Goal: Register for event/course

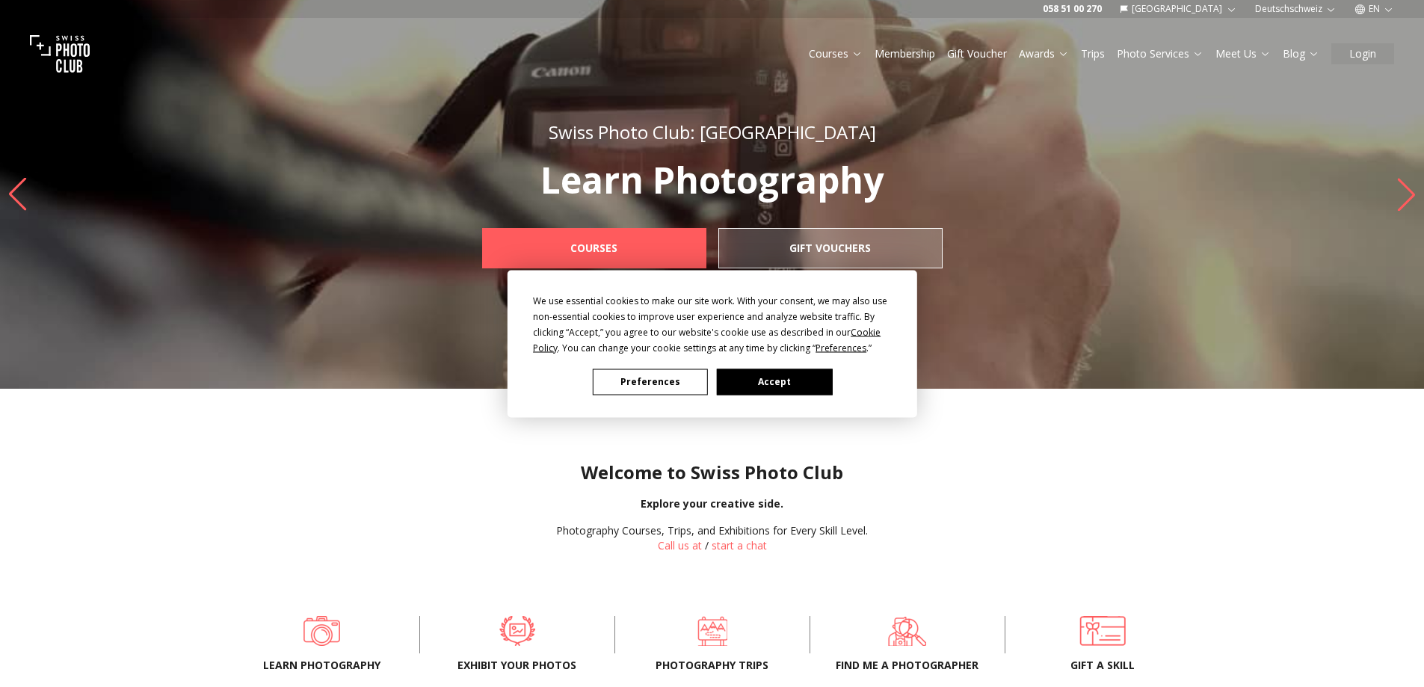
click at [795, 380] on button "Accept" at bounding box center [773, 381] width 115 height 26
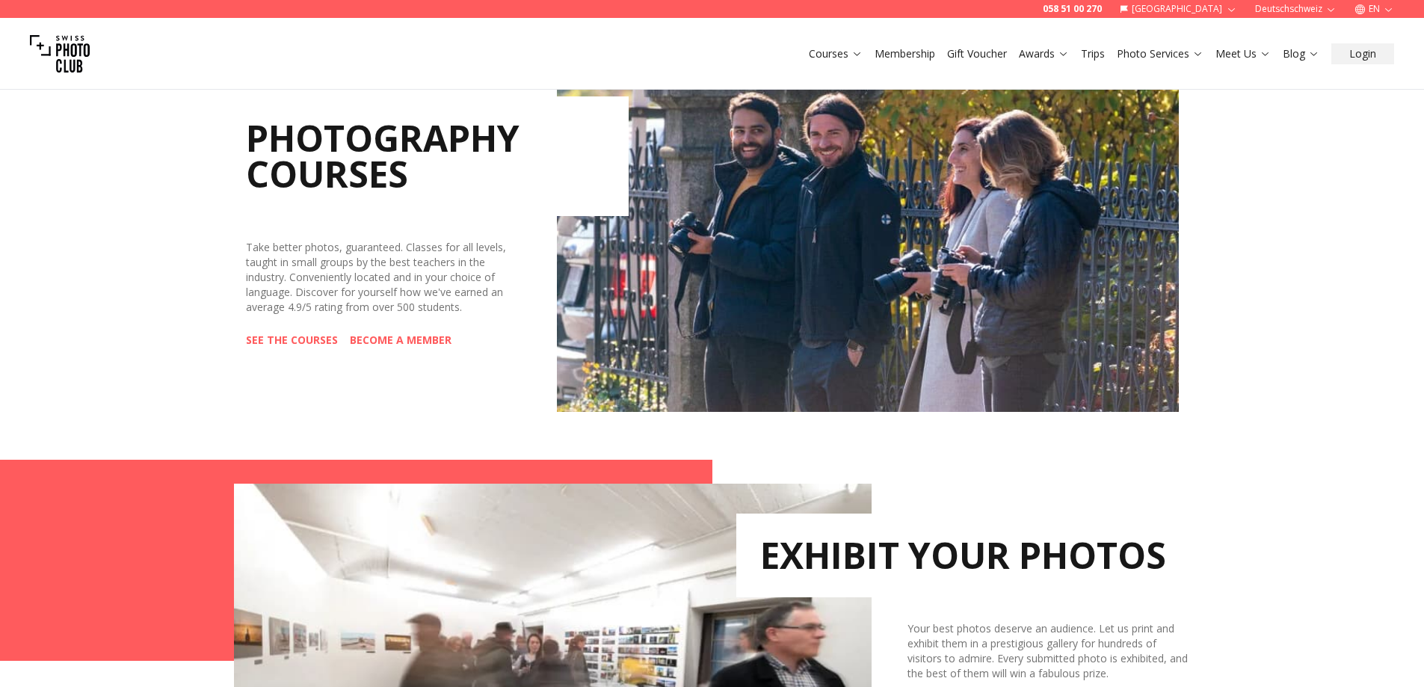
scroll to position [747, 0]
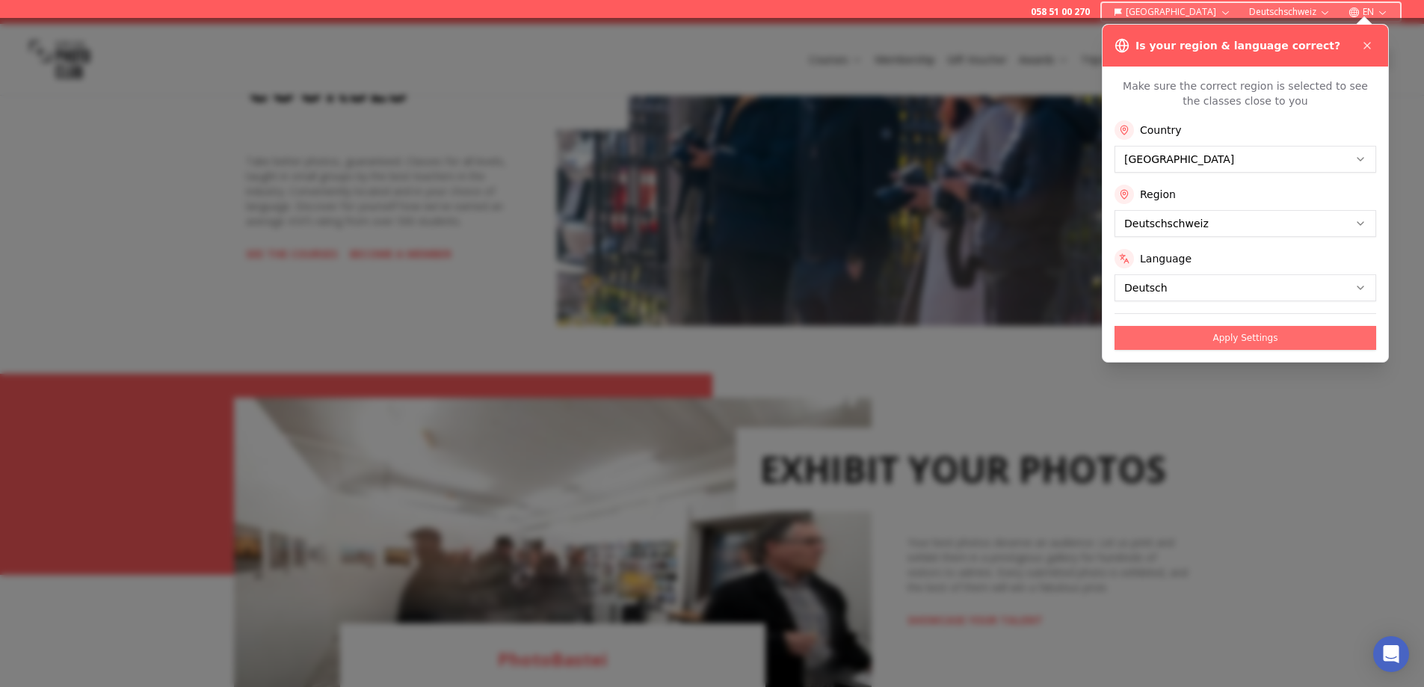
click at [1232, 338] on button "Apply Settings" at bounding box center [1245, 338] width 262 height 24
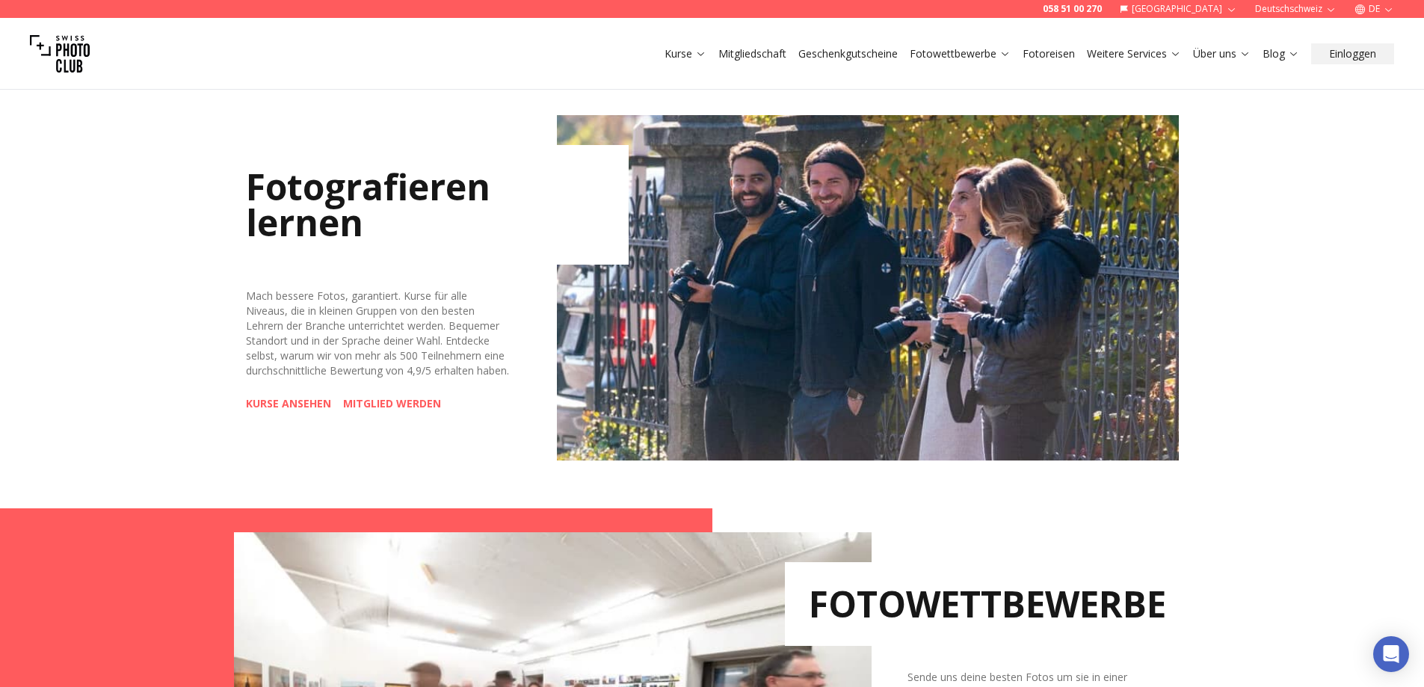
scroll to position [822, 0]
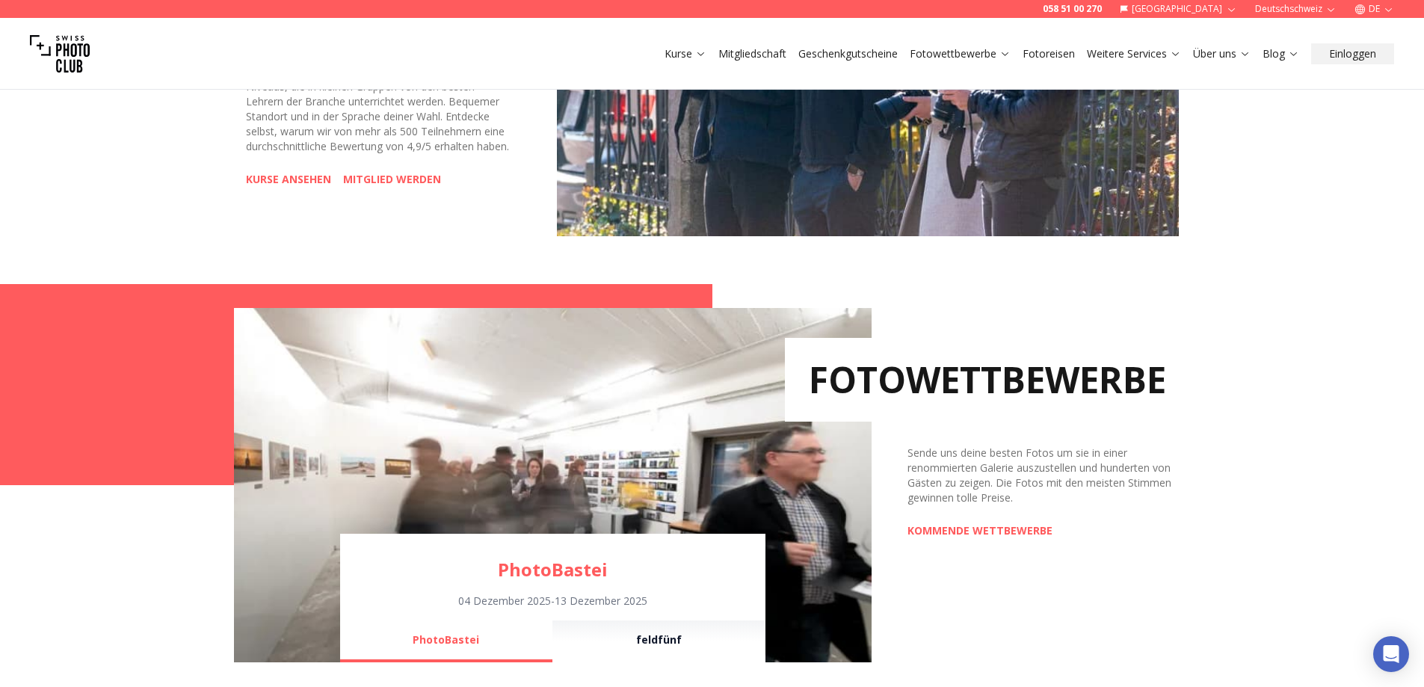
drag, startPoint x: 309, startPoint y: 194, endPoint x: 317, endPoint y: 195, distance: 7.6
click at [309, 187] on link "KURSE ANSEHEN" at bounding box center [288, 179] width 85 height 15
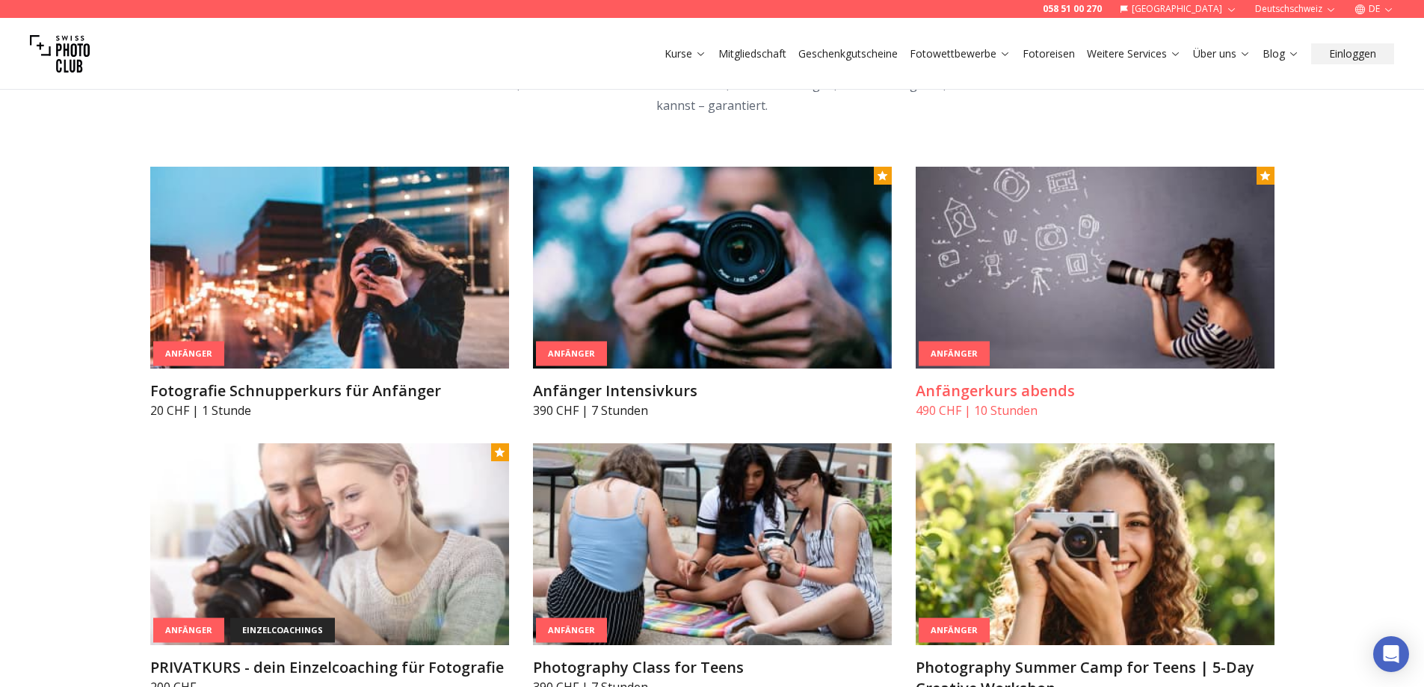
scroll to position [972, 0]
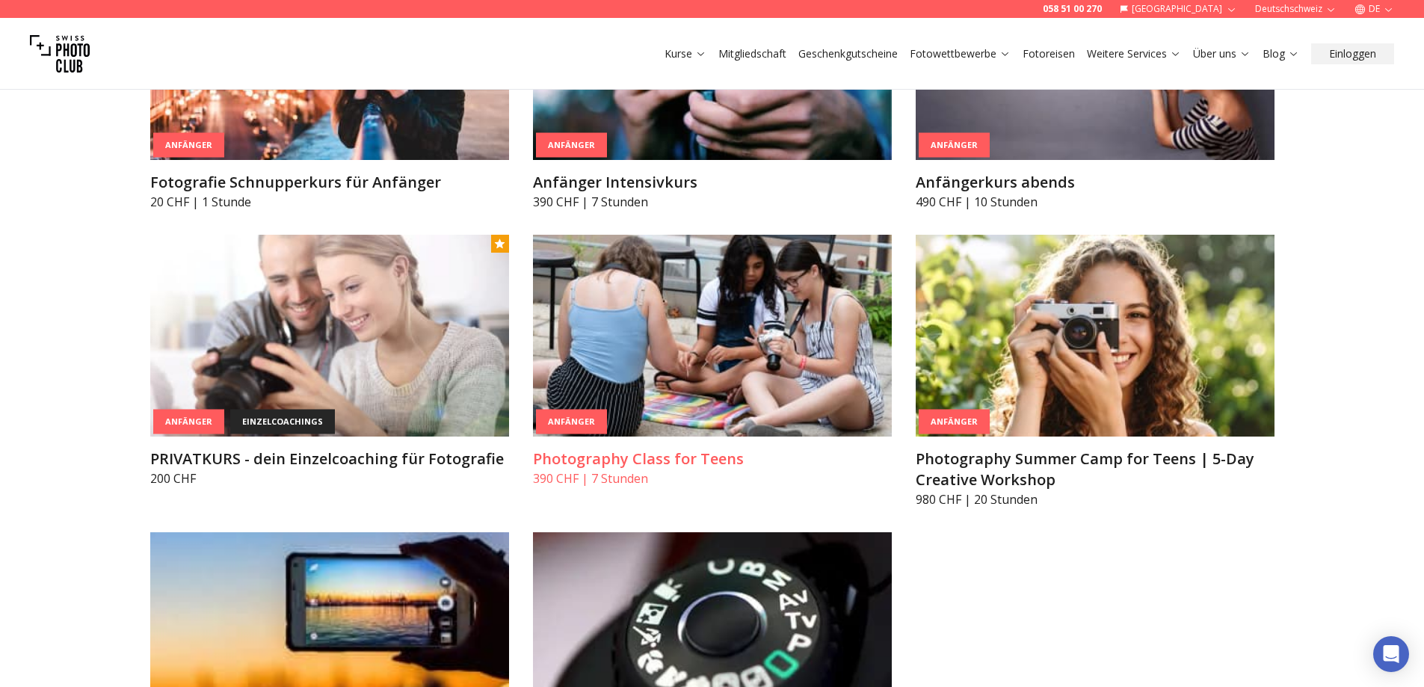
click at [584, 460] on h3 "Photography Class for Teens" at bounding box center [712, 458] width 359 height 21
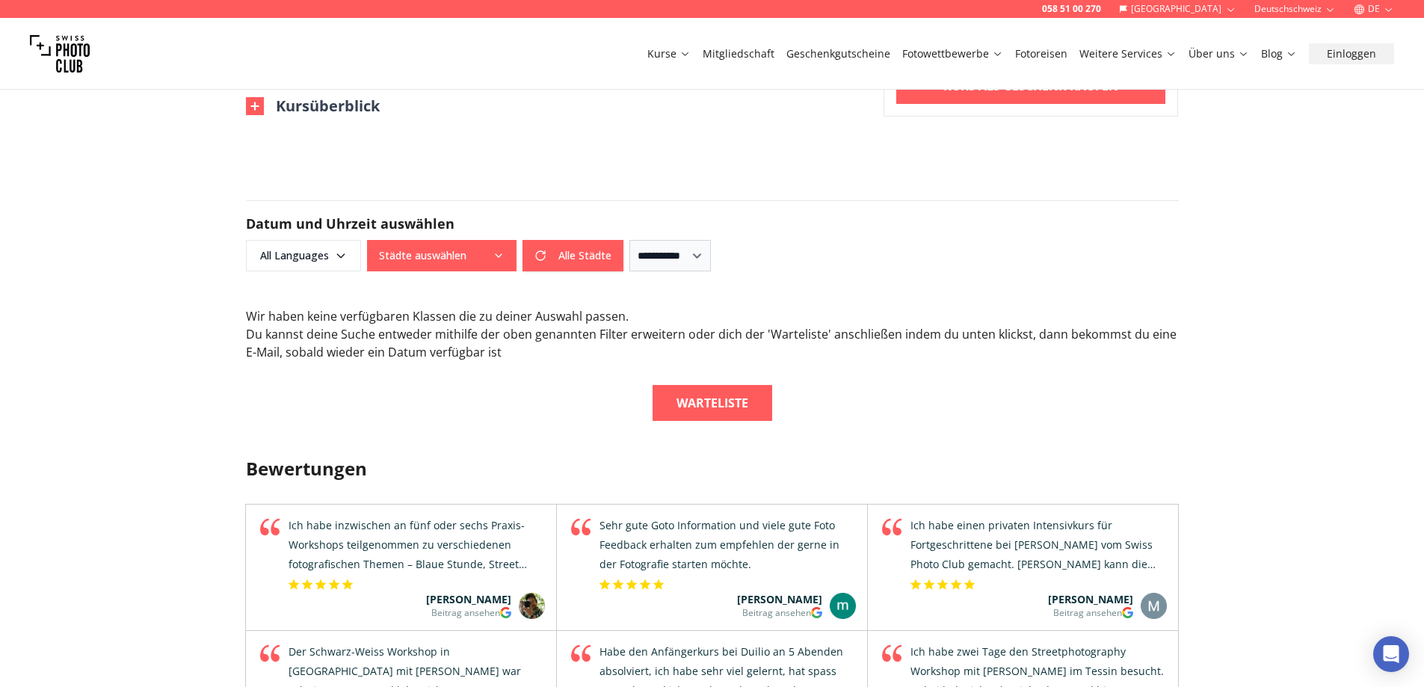
scroll to position [1196, 0]
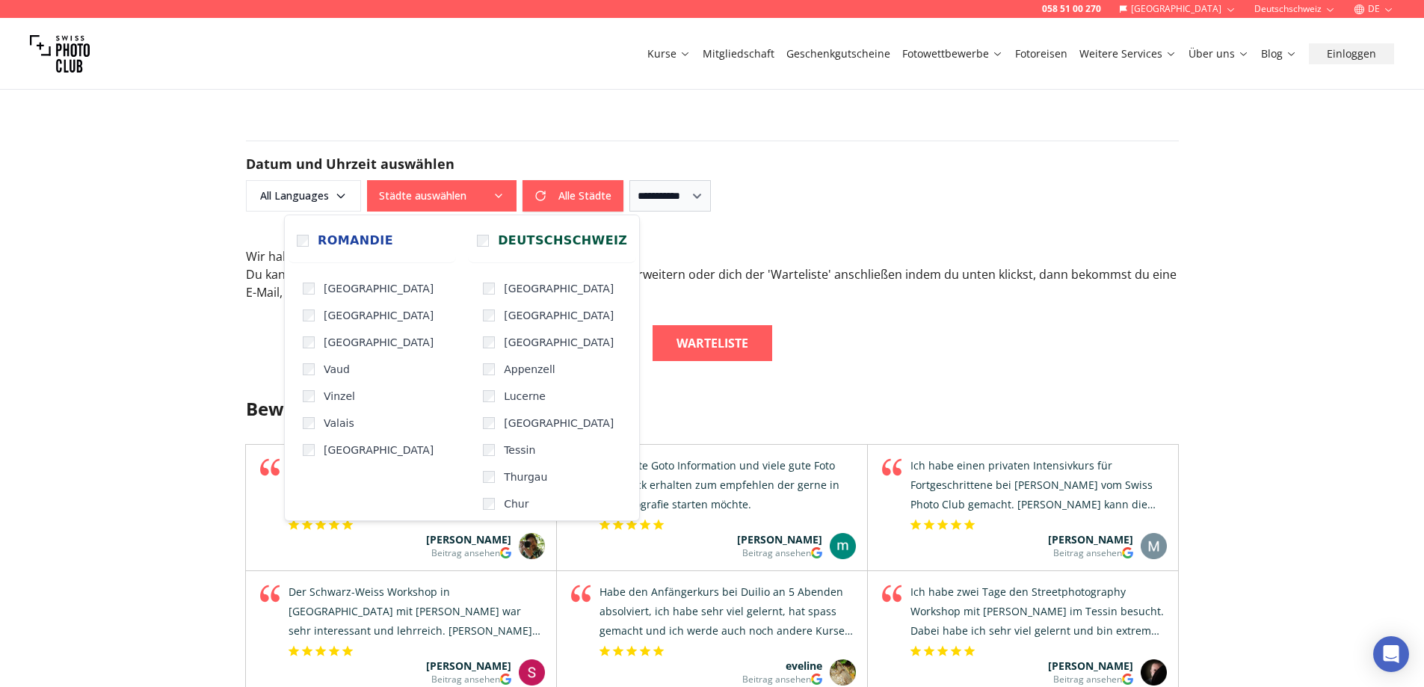
click at [496, 194] on icon "button" at bounding box center [499, 195] width 6 height 3
click at [930, 327] on div "Warteliste" at bounding box center [712, 343] width 933 height 36
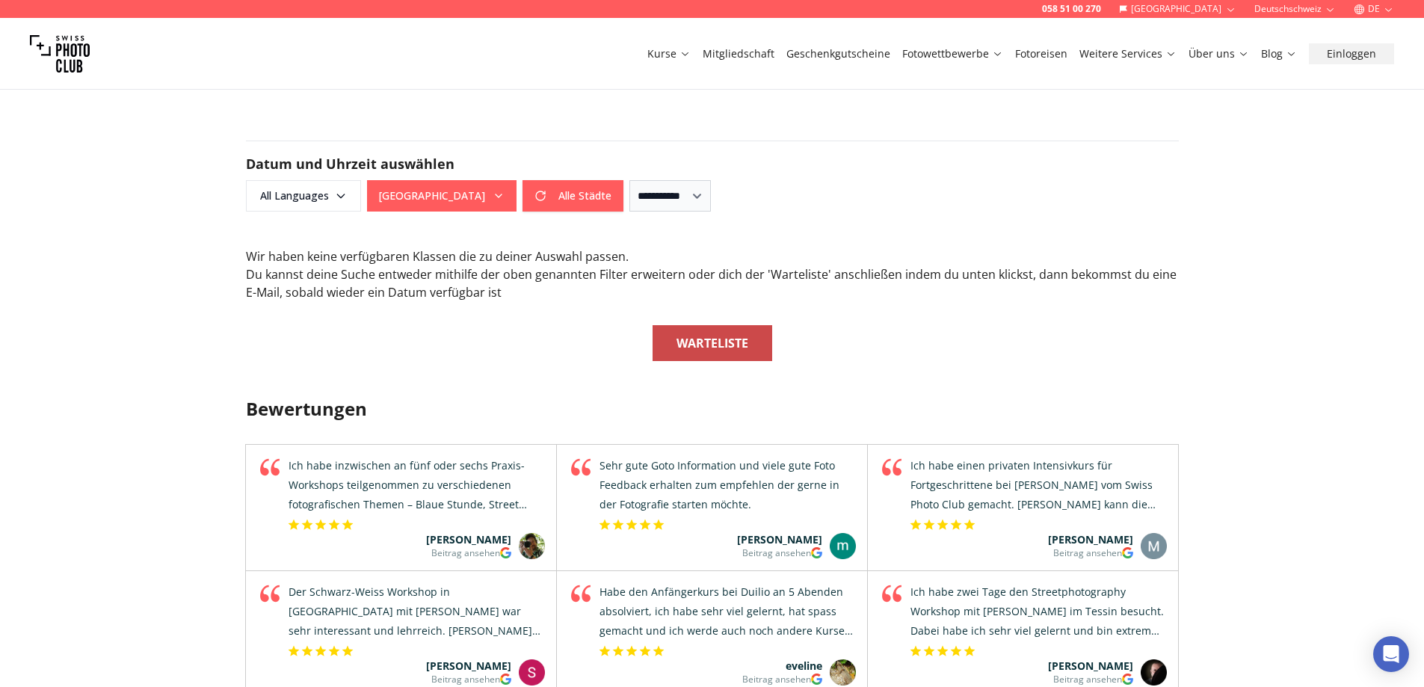
click at [716, 349] on b "Warteliste" at bounding box center [712, 343] width 72 height 18
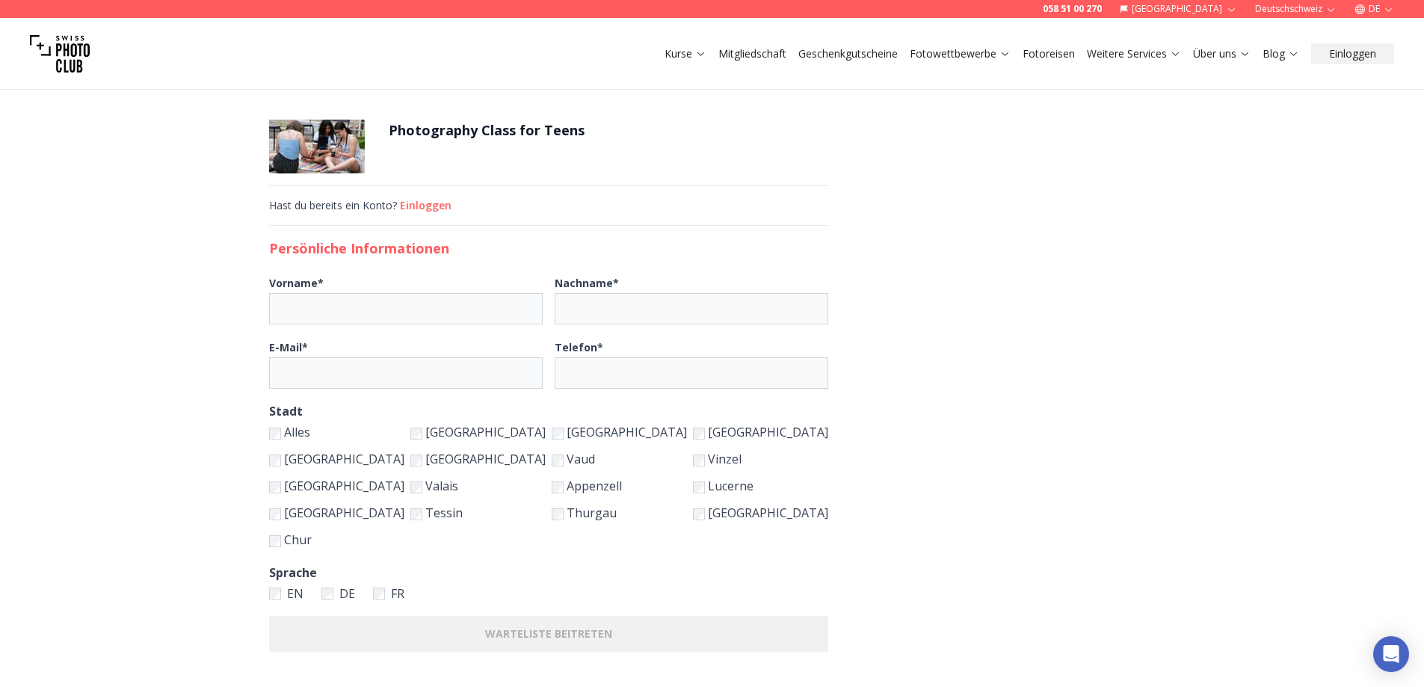
drag, startPoint x: 477, startPoint y: 460, endPoint x: 480, endPoint y: 468, distance: 8.1
click at [404, 460] on label "[GEOGRAPHIC_DATA]" at bounding box center [336, 458] width 135 height 21
click at [404, 482] on label "[GEOGRAPHIC_DATA]" at bounding box center [336, 485] width 135 height 21
click at [404, 510] on label "[GEOGRAPHIC_DATA]" at bounding box center [336, 512] width 135 height 21
click at [404, 540] on label "Chur" at bounding box center [336, 539] width 135 height 21
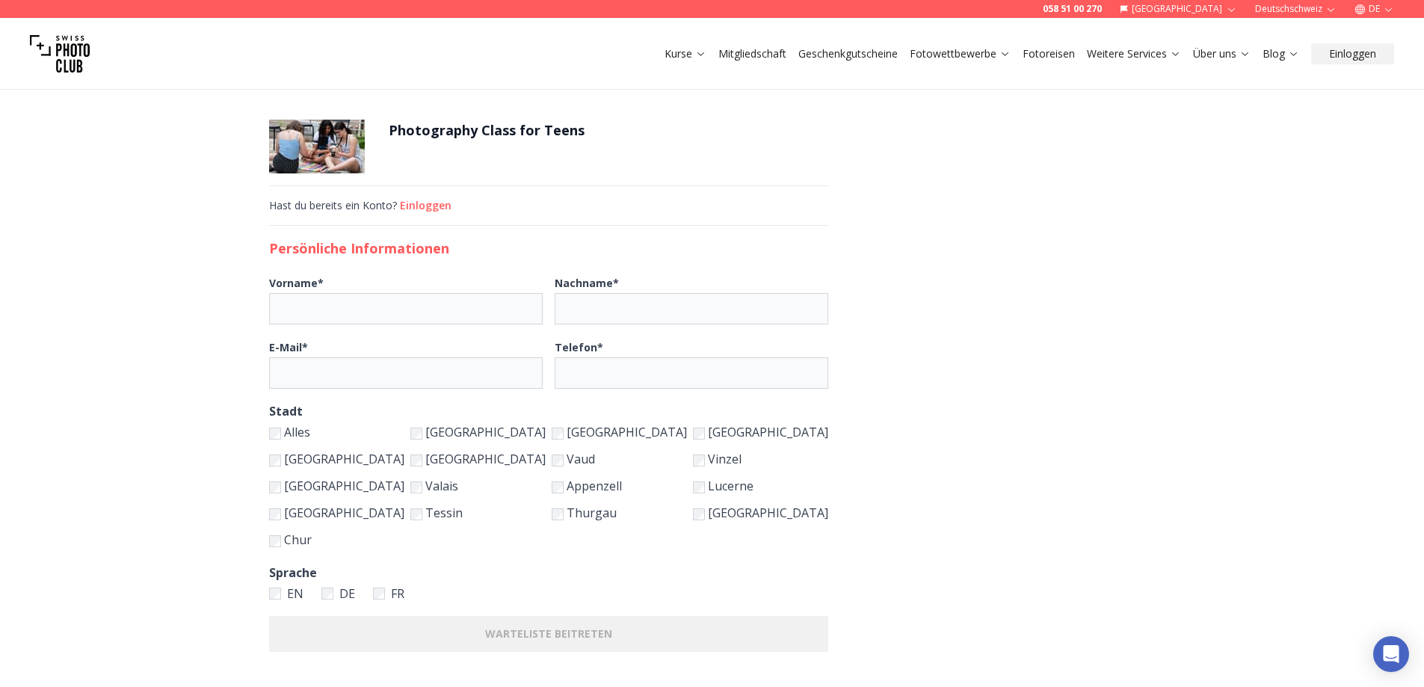
click at [546, 512] on label "Tessin" at bounding box center [477, 512] width 135 height 21
click at [639, 486] on label "Appenzell" at bounding box center [619, 485] width 135 height 21
click at [721, 487] on label "Lucerne" at bounding box center [760, 485] width 135 height 21
click at [635, 516] on label "Thurgau" at bounding box center [619, 512] width 135 height 21
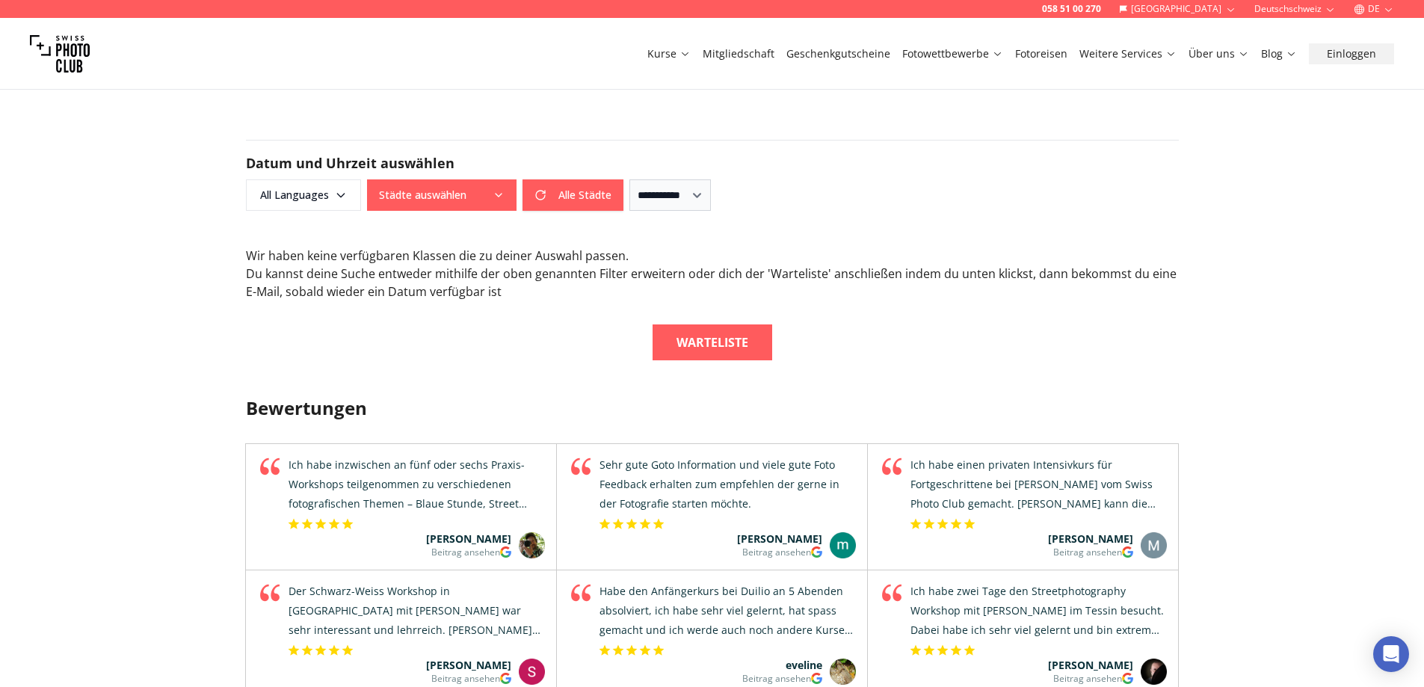
scroll to position [1197, 0]
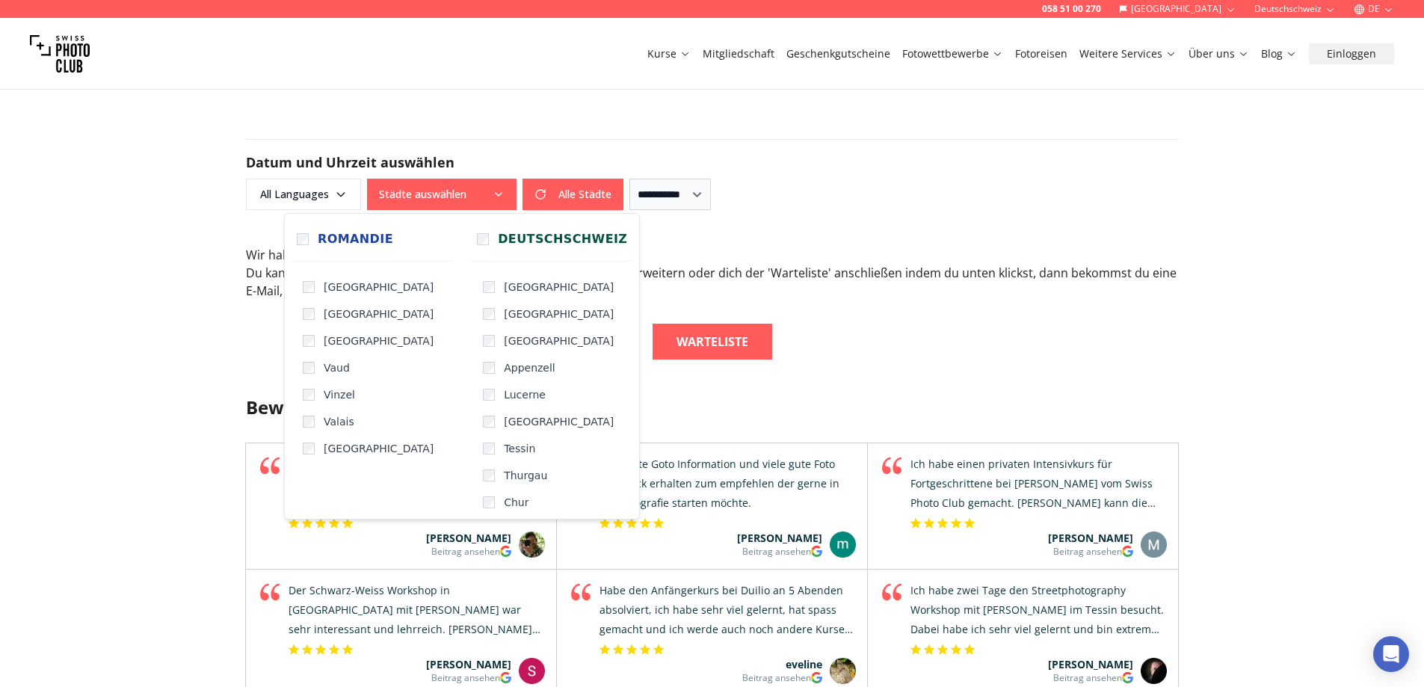
click at [496, 194] on icon "button" at bounding box center [499, 194] width 6 height 3
click at [504, 285] on span "[GEOGRAPHIC_DATA]" at bounding box center [559, 287] width 110 height 15
click at [733, 342] on b "Warteliste" at bounding box center [712, 342] width 72 height 18
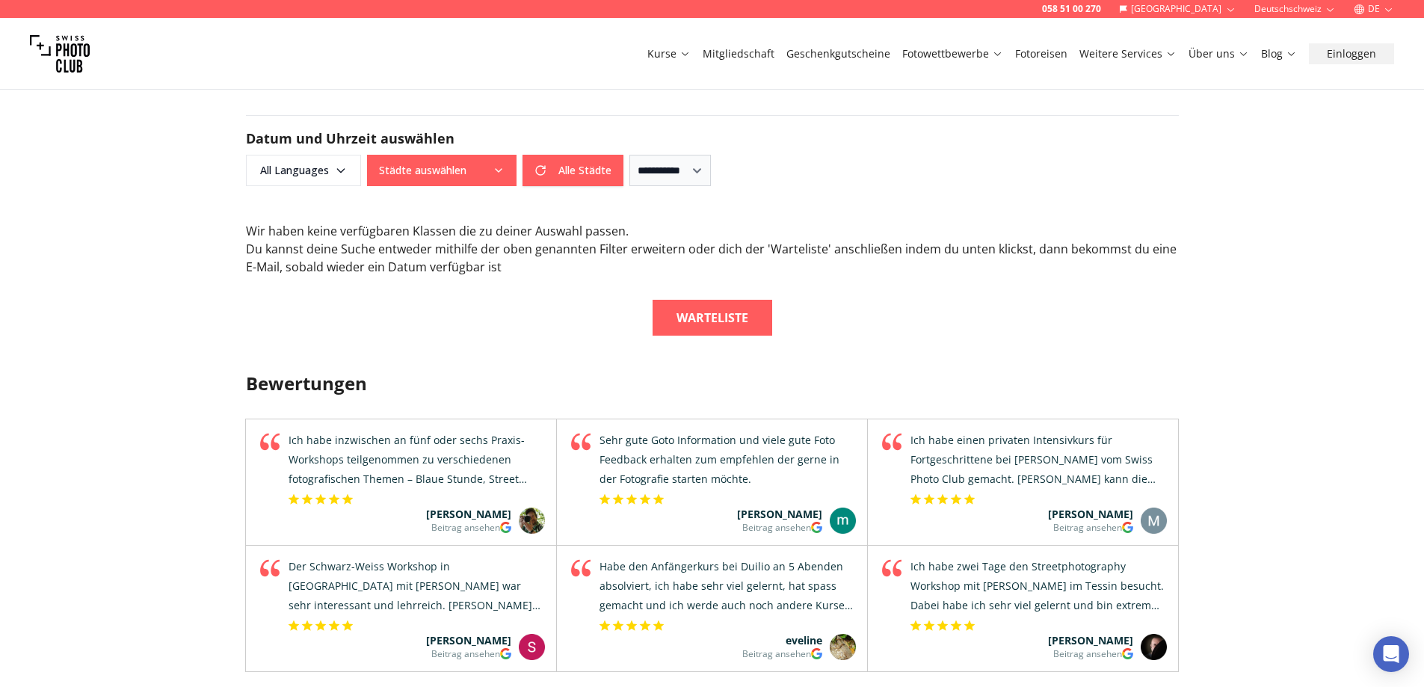
scroll to position [1214, 0]
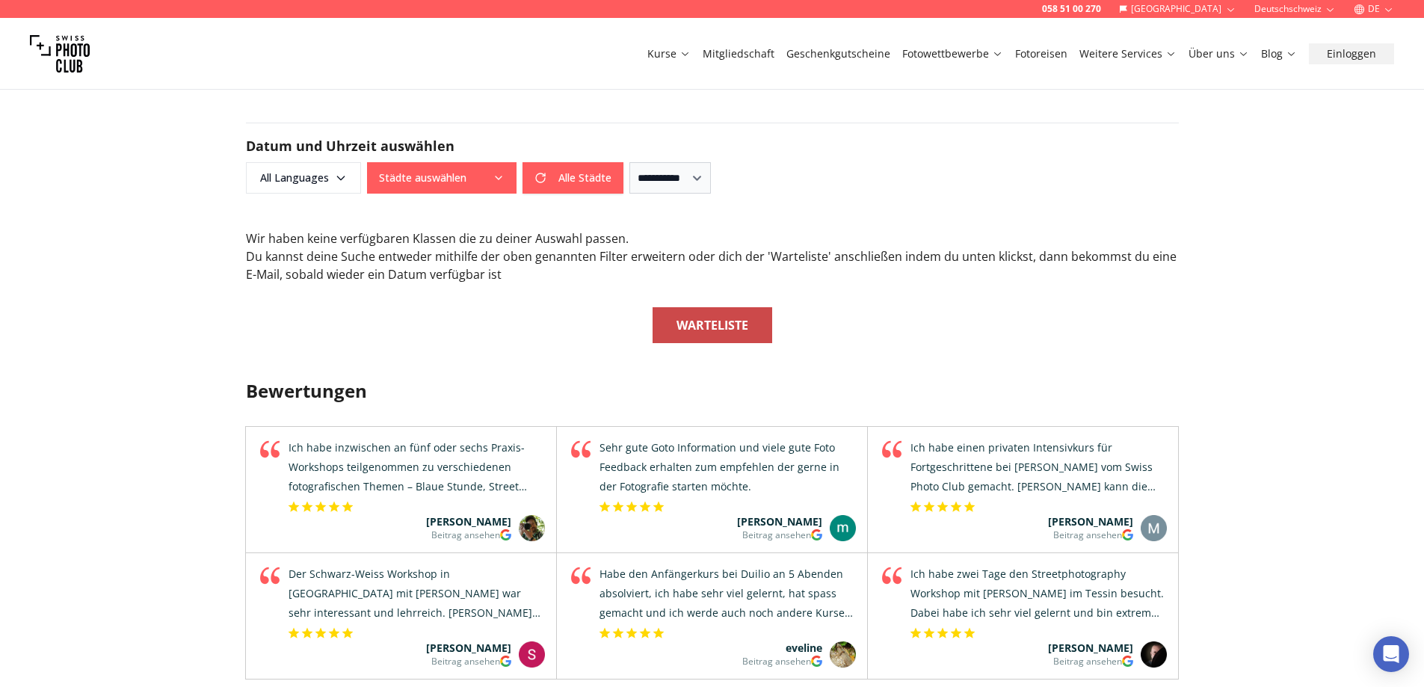
click at [682, 333] on b "Warteliste" at bounding box center [712, 325] width 72 height 18
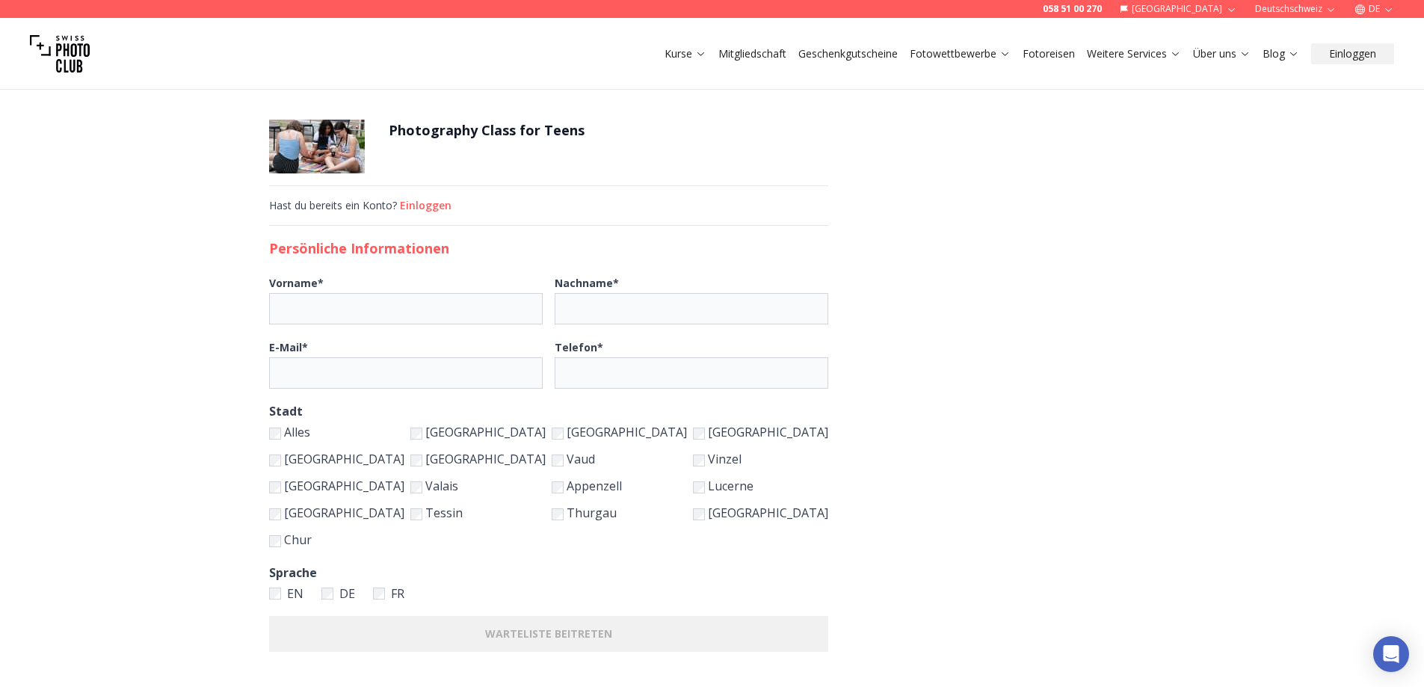
click at [626, 511] on label "Thurgau" at bounding box center [619, 512] width 135 height 21
click at [715, 484] on label "Lucerne" at bounding box center [760, 485] width 135 height 21
click at [404, 593] on label "FR" at bounding box center [388, 593] width 31 height 21
click at [530, 302] on input "Vorname *" at bounding box center [406, 308] width 274 height 31
type input "****"
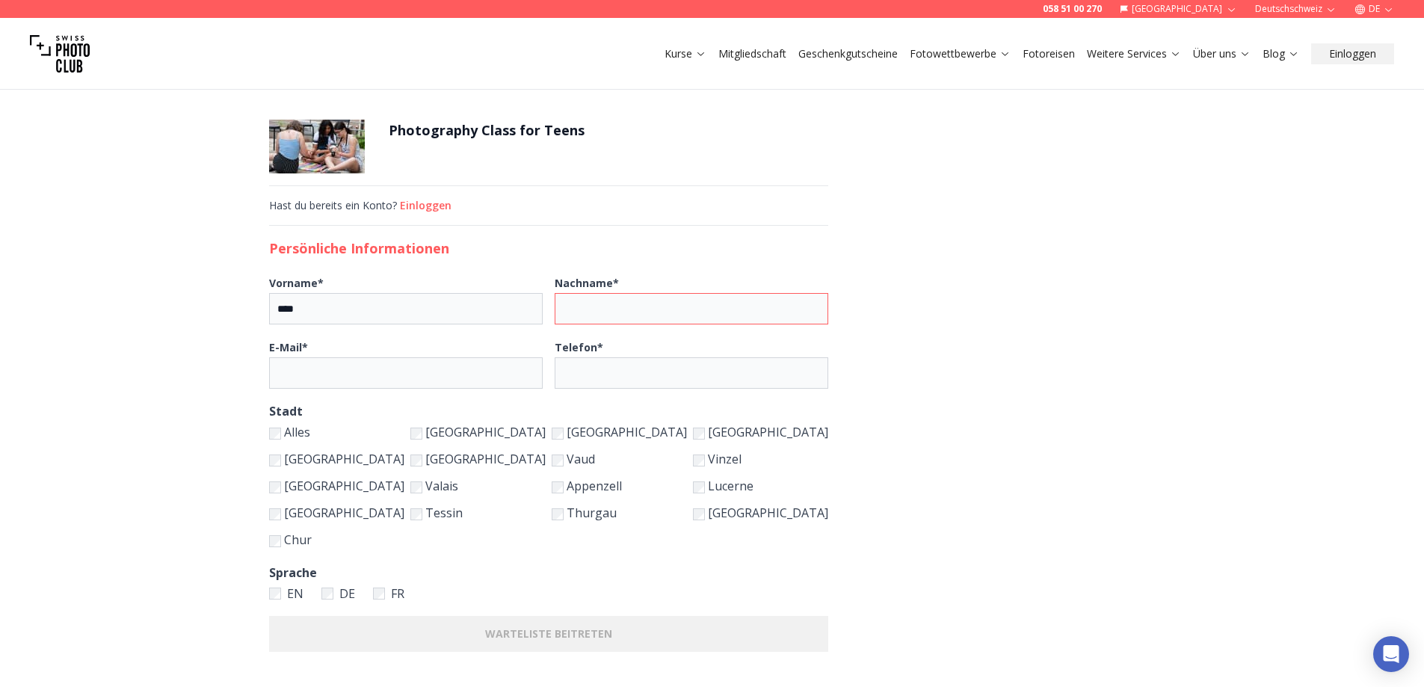
type input "**********"
type input "*********"
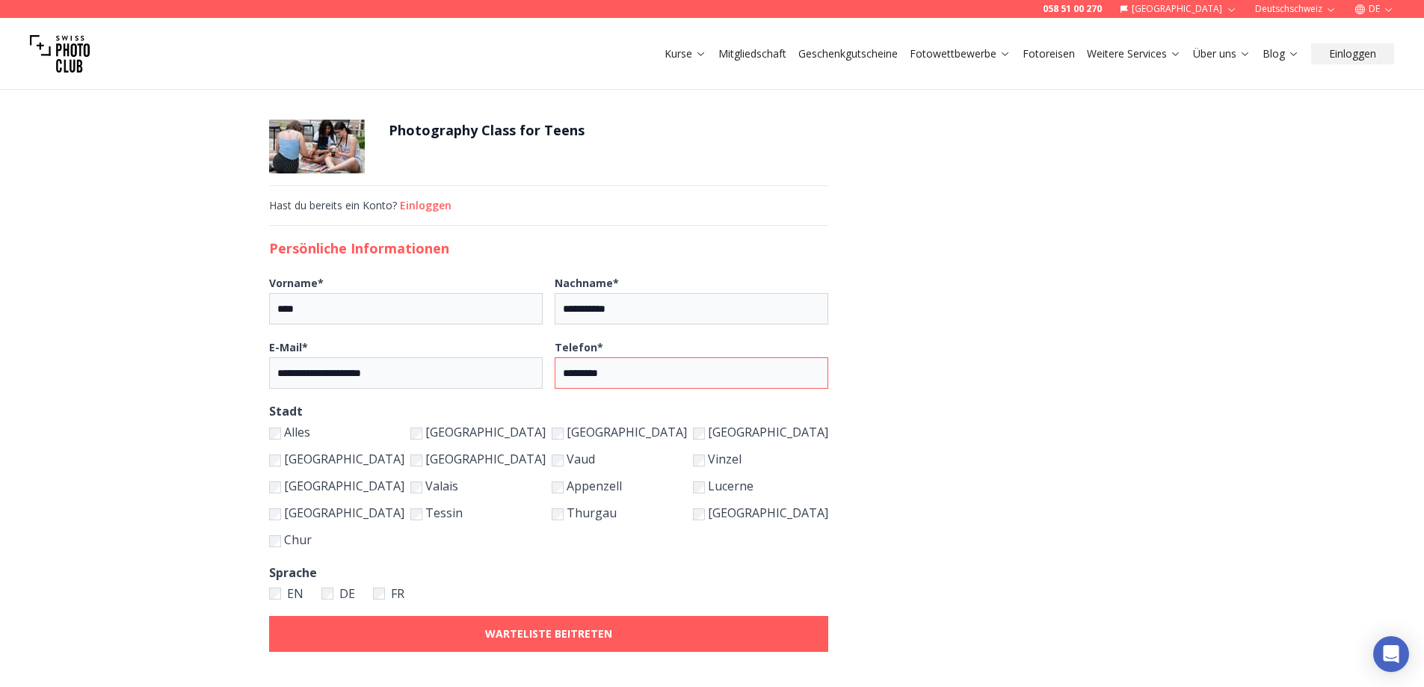
drag, startPoint x: 695, startPoint y: 368, endPoint x: 526, endPoint y: 368, distance: 168.9
click at [526, 368] on fieldset "**********" at bounding box center [548, 362] width 559 height 52
type input "**********"
click at [907, 561] on form "**********" at bounding box center [712, 415] width 982 height 687
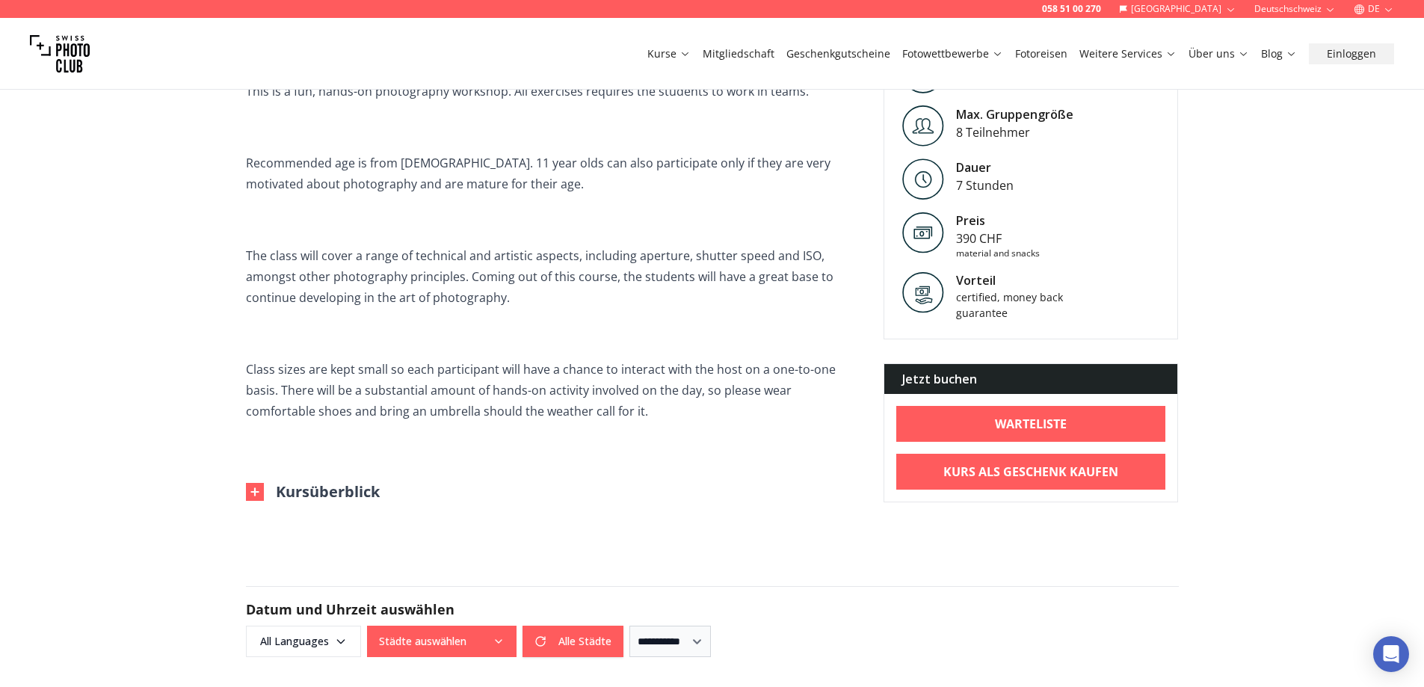
scroll to position [749, 0]
